Goal: Go to known website

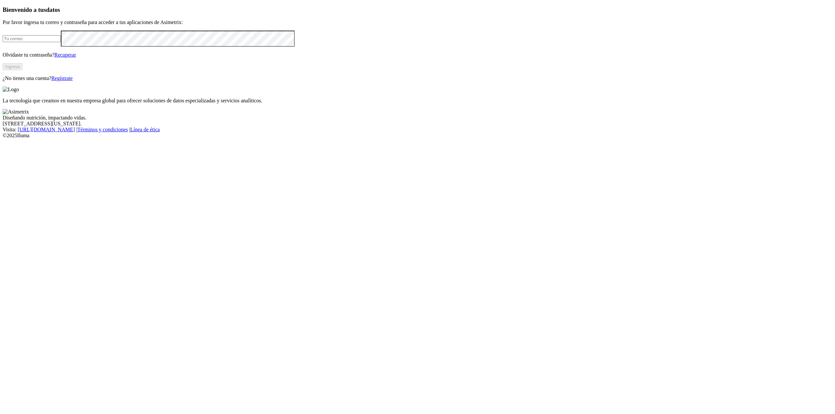
type input "superconcentrados@aliar.com.co"
click at [22, 70] on button "Ingresa" at bounding box center [13, 66] width 20 height 7
